Goal: Task Accomplishment & Management: Manage account settings

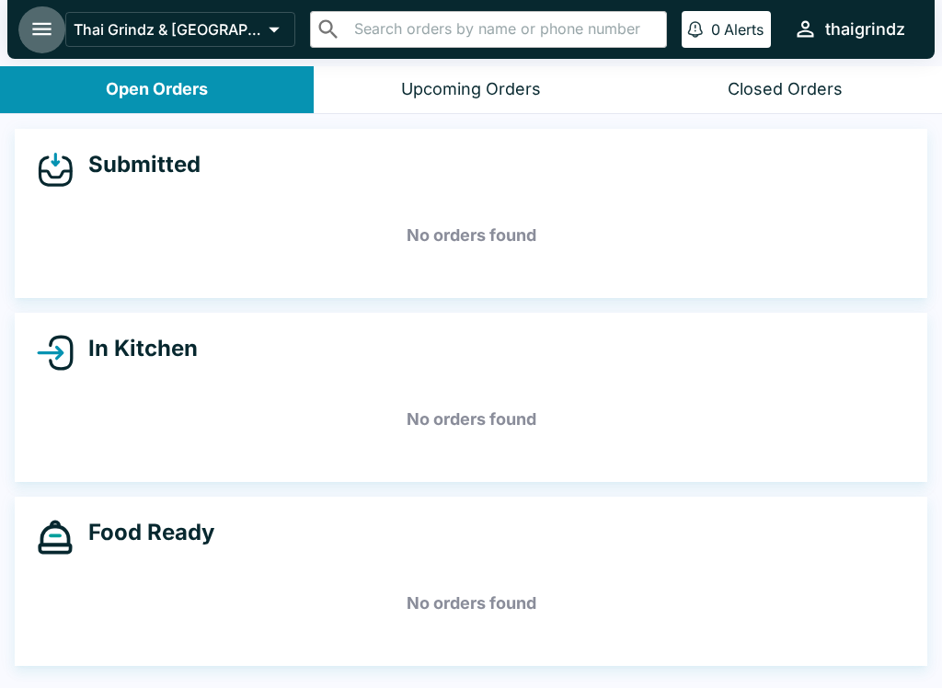
click at [45, 16] on button "open drawer" at bounding box center [41, 29] width 47 height 47
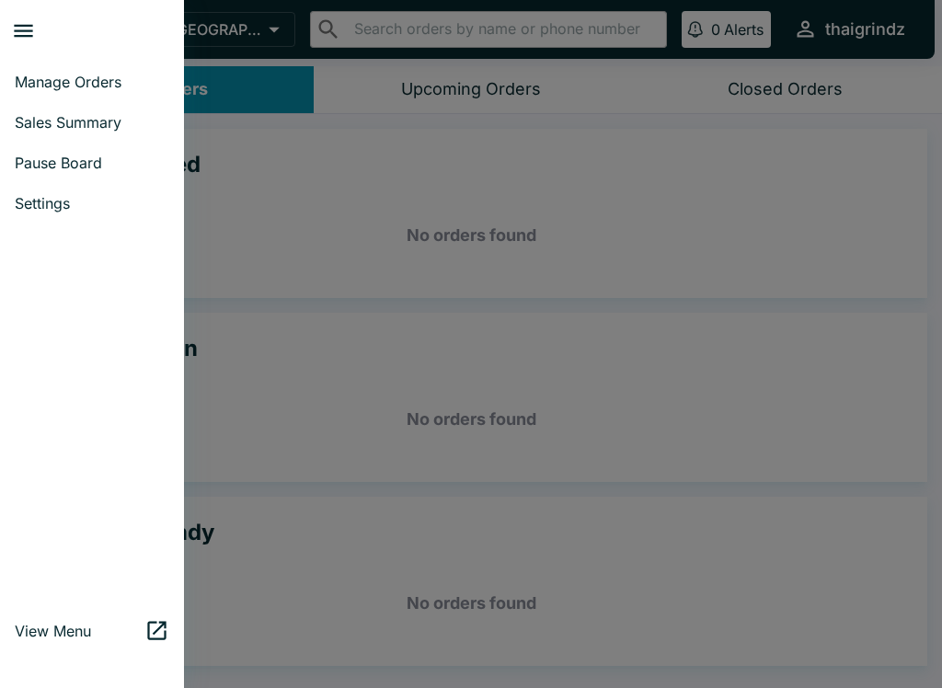
click at [36, 194] on span "Settings" at bounding box center [92, 203] width 155 height 18
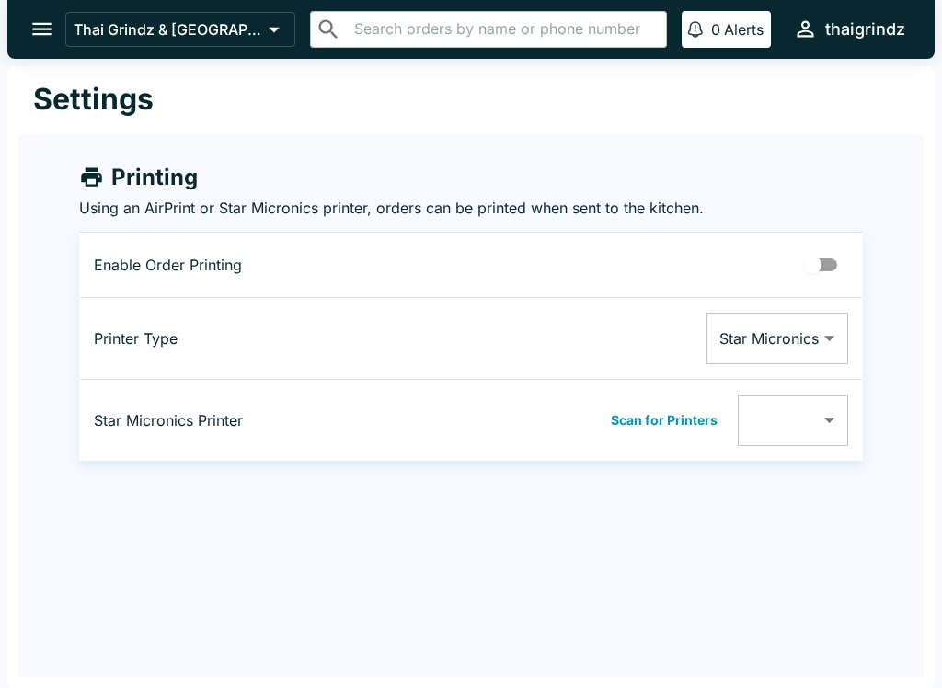
click at [863, 25] on div "thaigrindz" at bounding box center [865, 29] width 80 height 22
click at [406, 120] on div at bounding box center [471, 344] width 942 height 688
click at [58, 47] on button "open drawer" at bounding box center [41, 29] width 47 height 47
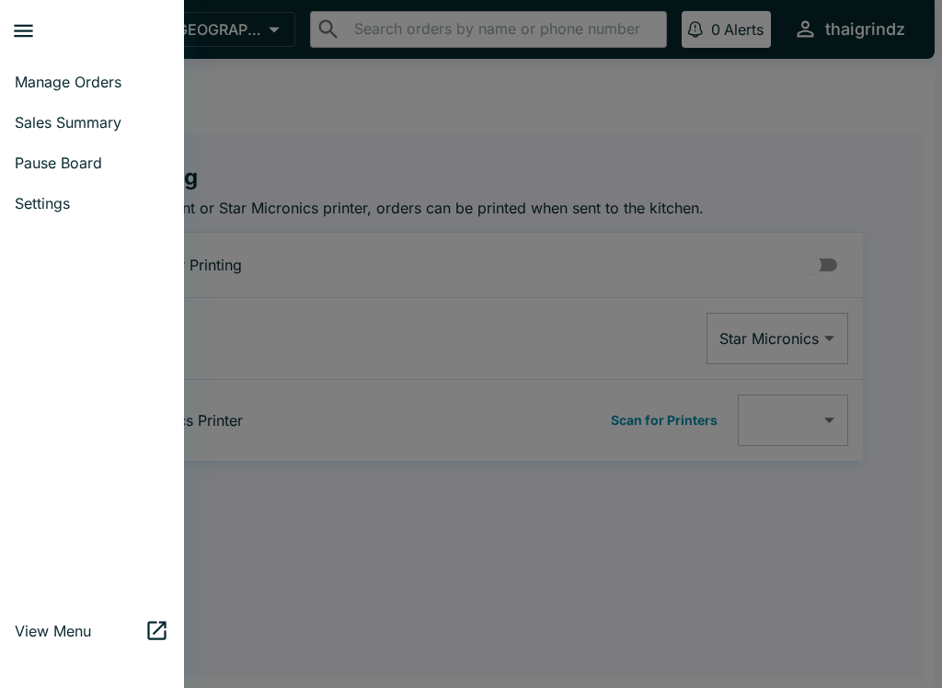
click at [49, 632] on span "View Menu" at bounding box center [80, 631] width 130 height 18
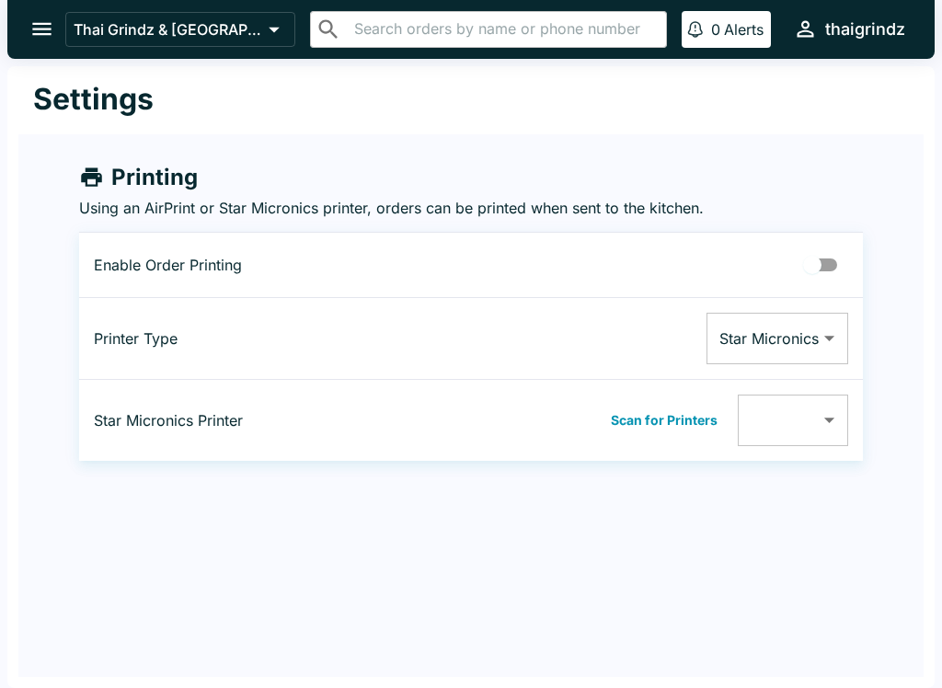
click at [32, 27] on icon "open drawer" at bounding box center [41, 29] width 25 height 25
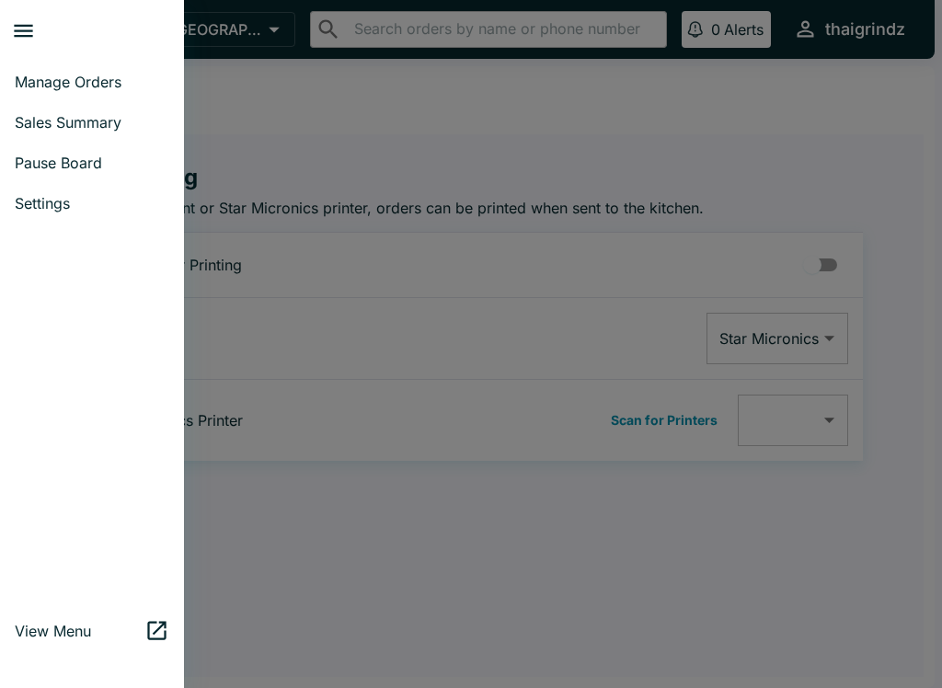
click at [43, 74] on span "Manage Orders" at bounding box center [92, 82] width 155 height 18
